Goal: Task Accomplishment & Management: Manage account settings

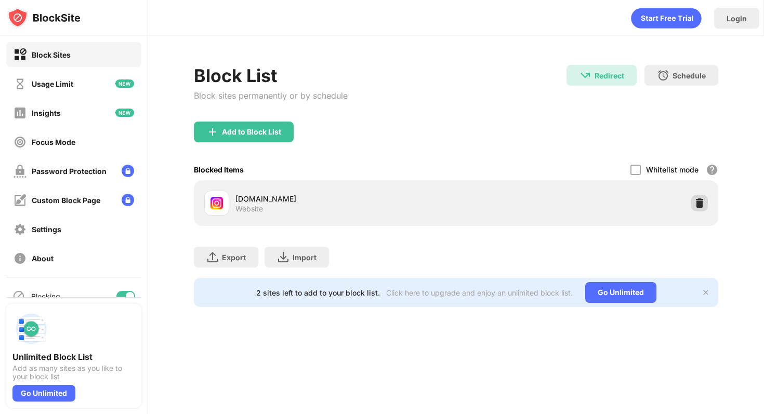
click at [701, 208] on div at bounding box center [699, 203] width 17 height 17
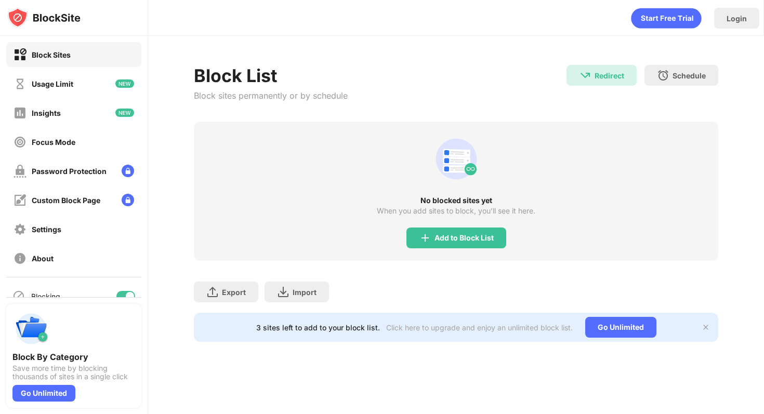
click at [483, 242] on div "Add to Block List" at bounding box center [463, 238] width 59 height 8
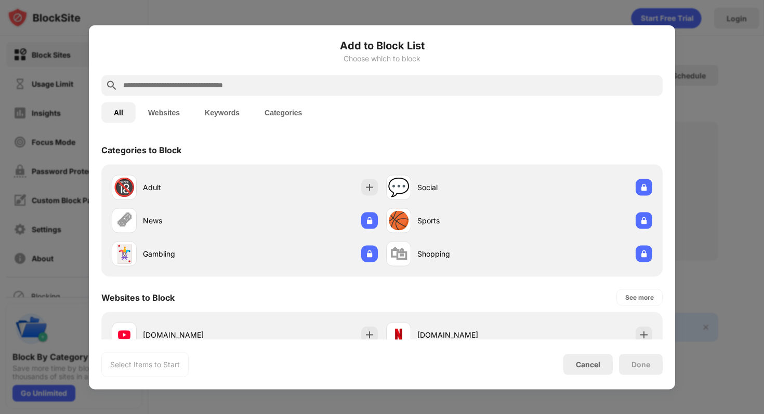
click at [315, 90] on input "text" at bounding box center [390, 85] width 536 height 12
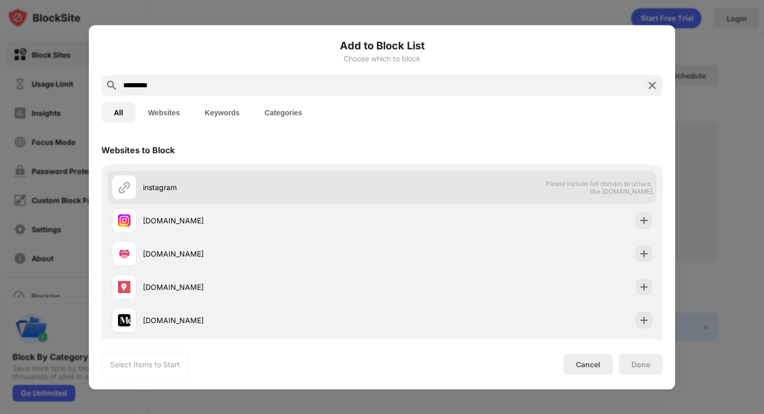
type input "*********"
click at [324, 199] on div "instagram" at bounding box center [247, 187] width 270 height 25
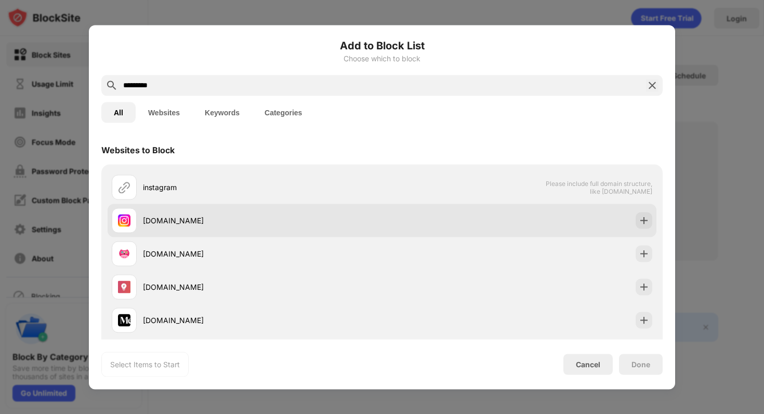
click at [327, 222] on div "[DOMAIN_NAME]" at bounding box center [262, 220] width 239 height 11
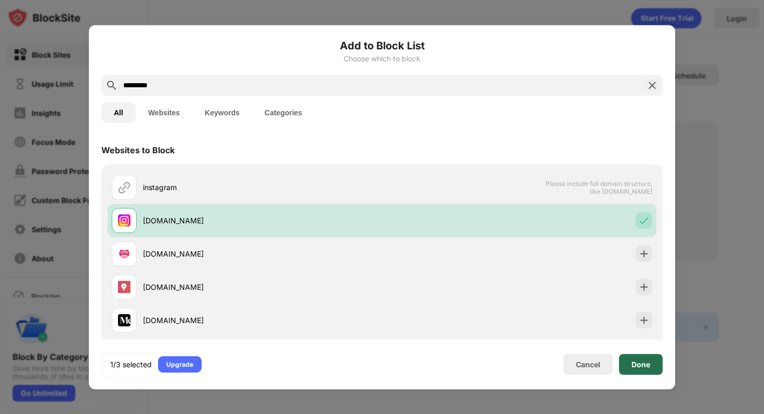
click at [626, 364] on div "Done" at bounding box center [641, 364] width 44 height 21
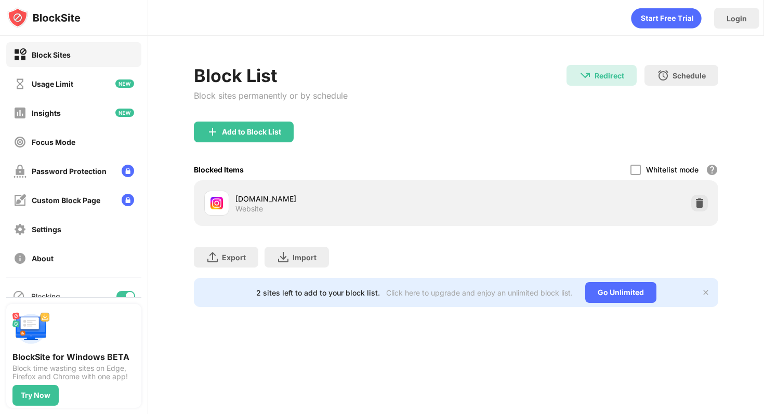
click at [702, 194] on div "instagram.com Website" at bounding box center [456, 202] width 512 height 33
click at [700, 202] on img at bounding box center [699, 203] width 10 height 10
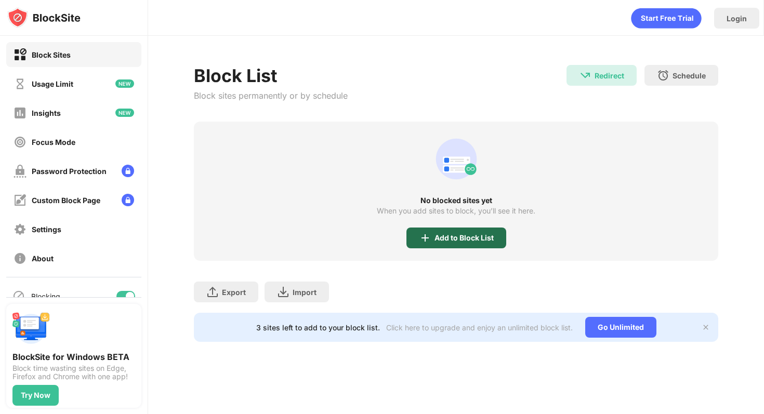
click at [460, 234] on div "Add to Block List" at bounding box center [463, 238] width 59 height 8
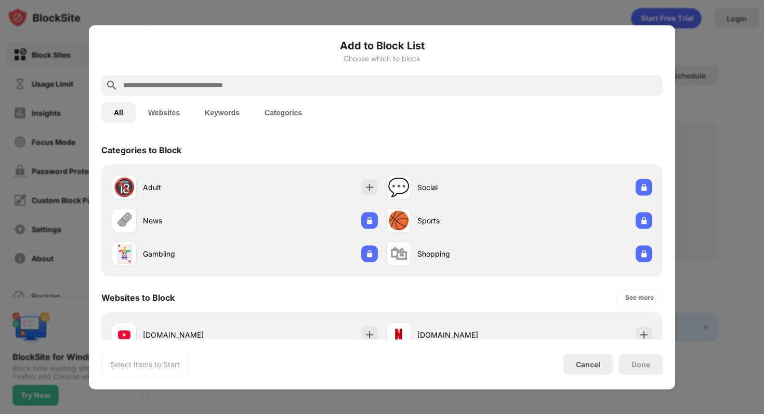
click at [340, 85] on input "text" at bounding box center [390, 85] width 536 height 12
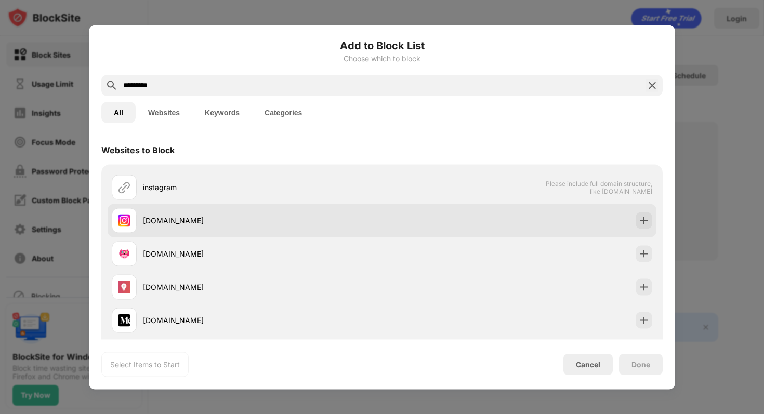
type input "*********"
click at [229, 218] on div "[DOMAIN_NAME]" at bounding box center [262, 220] width 239 height 11
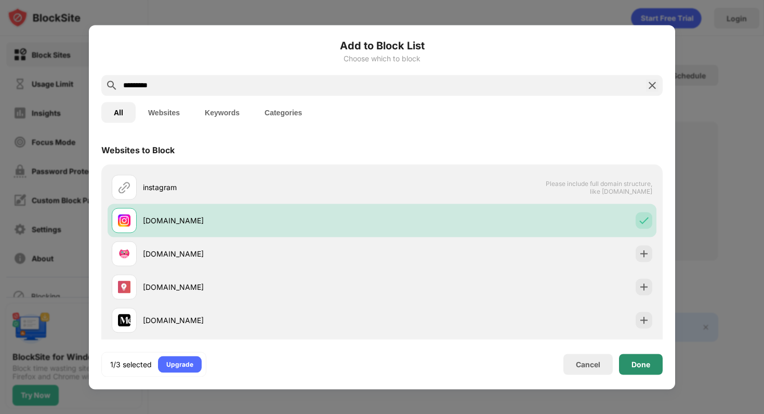
click at [625, 354] on div "Done" at bounding box center [641, 364] width 44 height 21
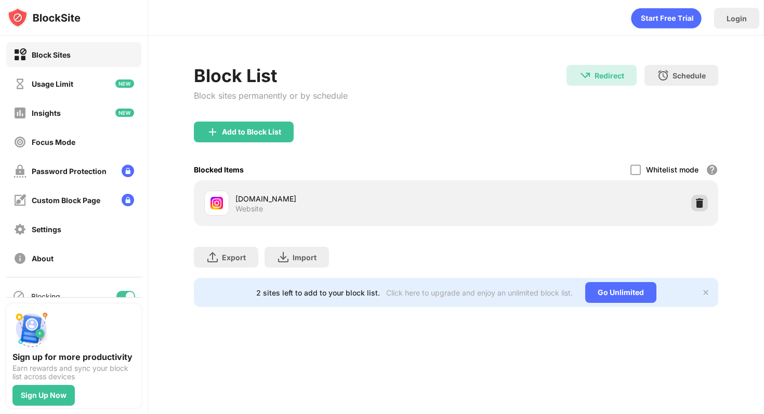
click at [704, 206] on div at bounding box center [699, 203] width 17 height 17
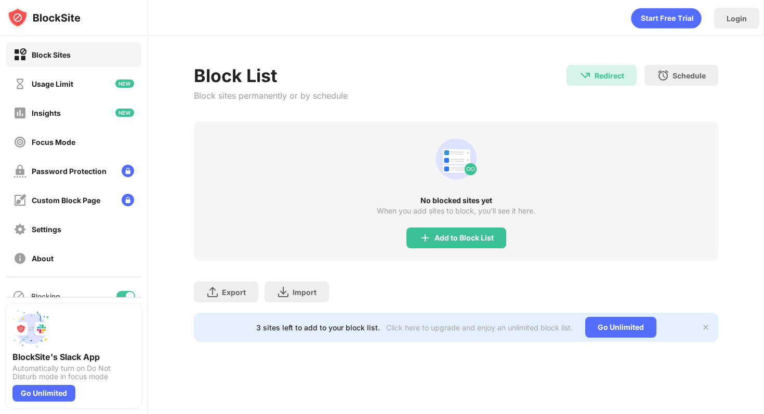
click at [416, 226] on div "No blocked sites yet When you add sites to block, you’ll see it here. Add to Bl…" at bounding box center [456, 191] width 524 height 139
click at [416, 239] on div "Add to Block List" at bounding box center [456, 238] width 100 height 21
click at [422, 234] on body "Block Sites Usage Limit Insights Focus Mode Password Protection Custom Block Pa…" at bounding box center [382, 207] width 764 height 414
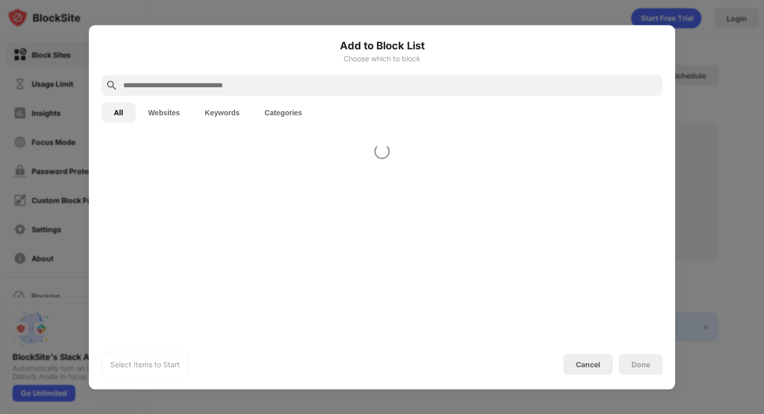
click at [422, 235] on div at bounding box center [382, 237] width 586 height 204
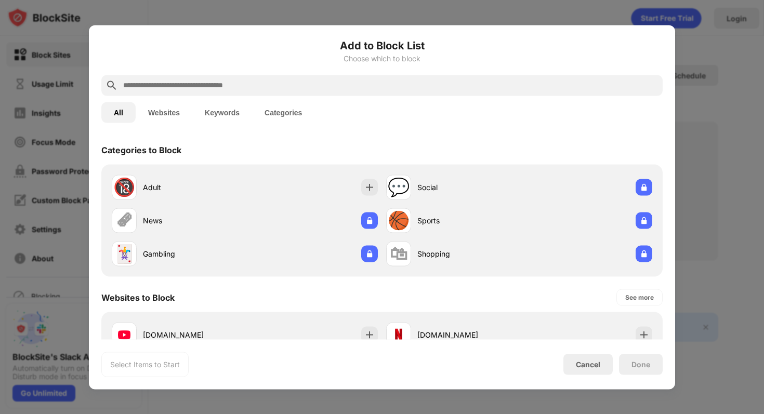
click at [300, 90] on input "text" at bounding box center [390, 85] width 536 height 12
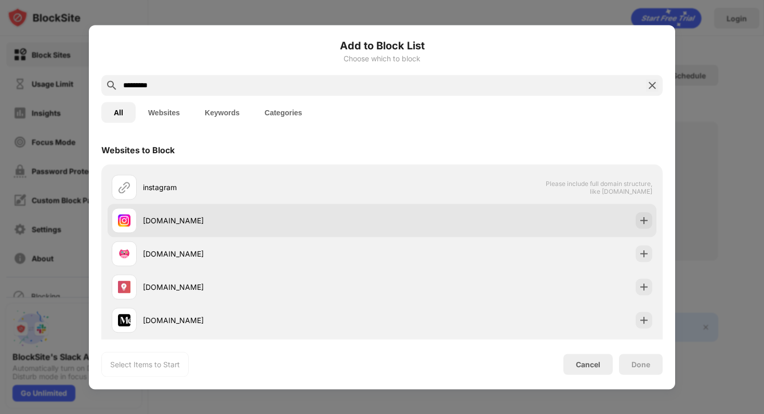
type input "*********"
click at [281, 218] on div "[DOMAIN_NAME]" at bounding box center [262, 220] width 239 height 11
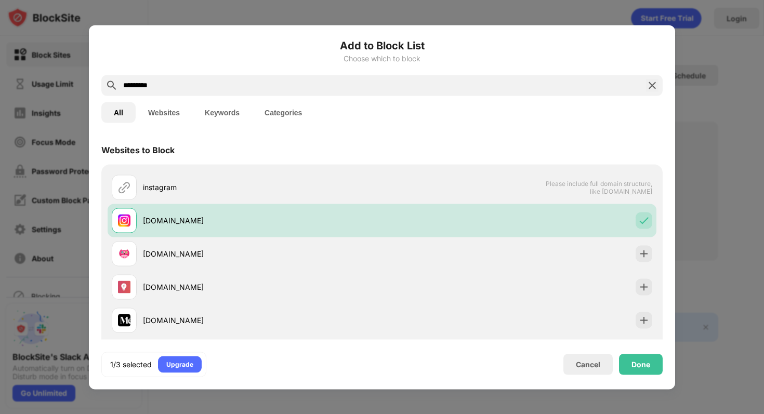
click at [631, 348] on div "Add to Block List Choose which to block ********* All Websites Keywords Categor…" at bounding box center [381, 206] width 561 height 339
